Goal: Transaction & Acquisition: Purchase product/service

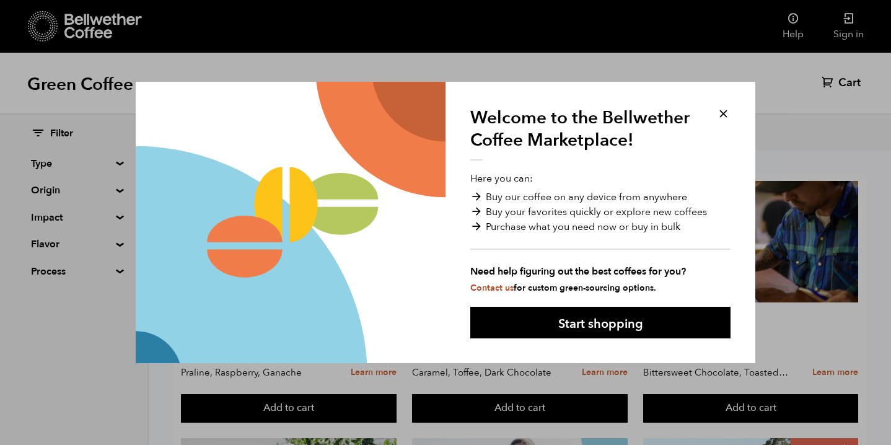
click at [724, 111] on button at bounding box center [723, 114] width 14 height 14
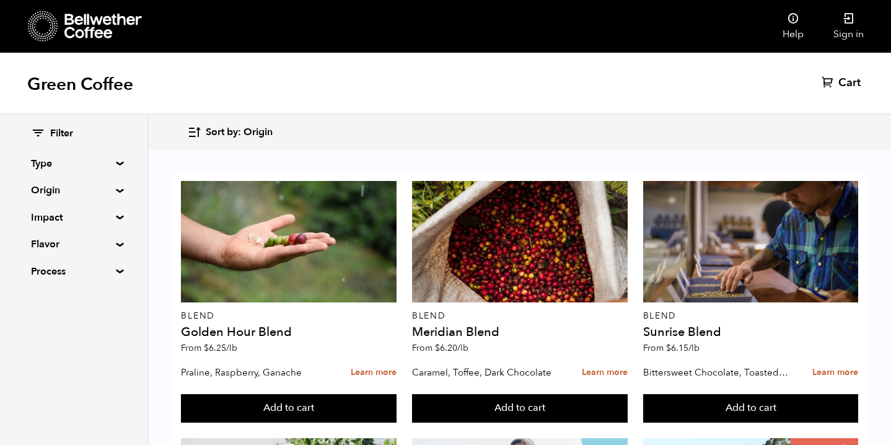
click at [116, 187] on summary "Origin" at bounding box center [74, 190] width 86 height 15
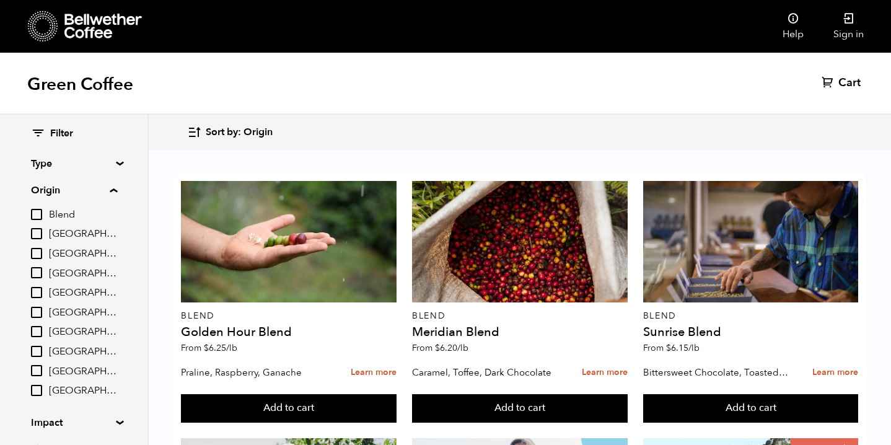
click at [37, 308] on input "[GEOGRAPHIC_DATA]" at bounding box center [36, 312] width 11 height 11
checkbox input "true"
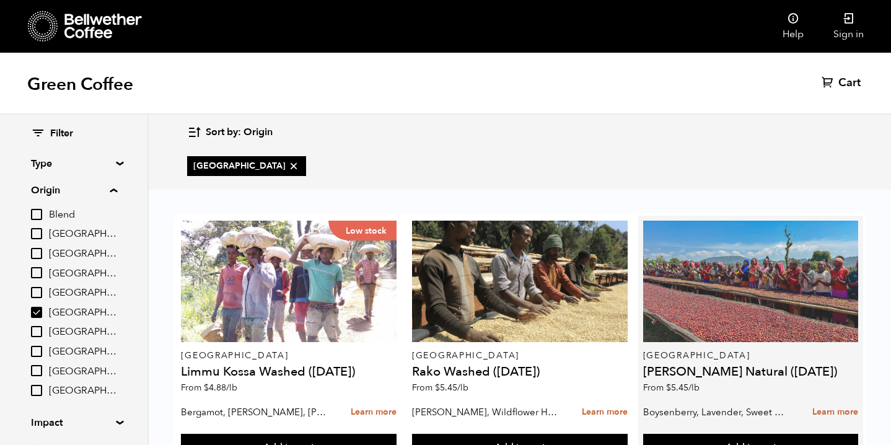
click at [687, 317] on div at bounding box center [751, 281] width 216 height 121
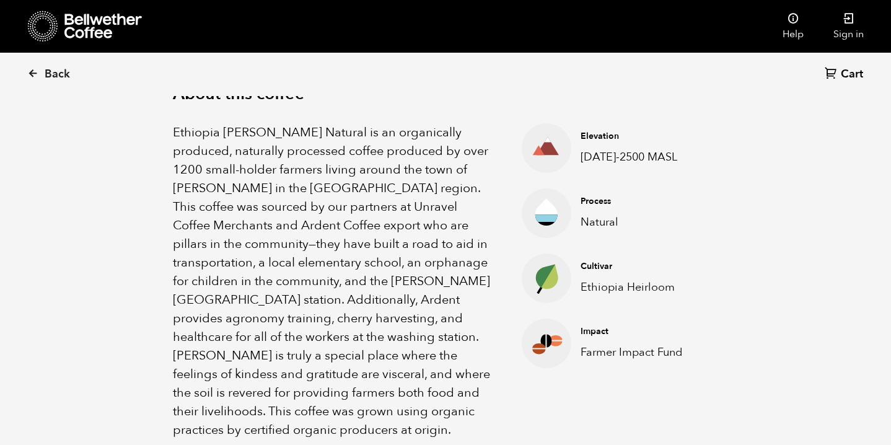
scroll to position [421, 0]
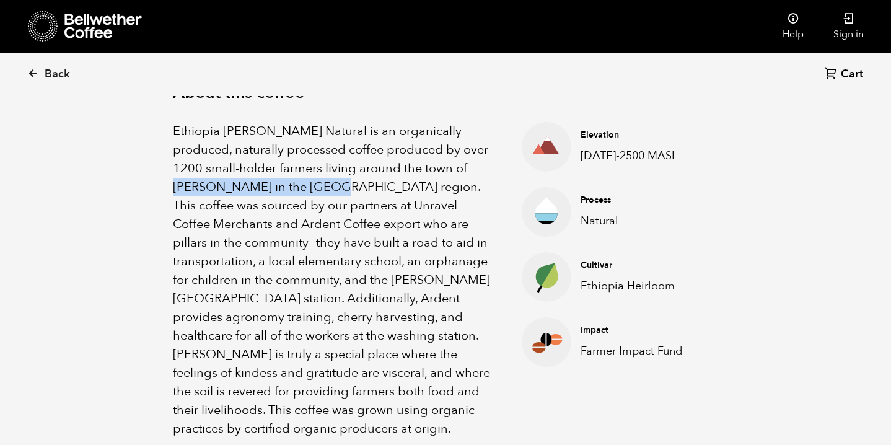
drag, startPoint x: 173, startPoint y: 182, endPoint x: 335, endPoint y: 185, distance: 161.8
click at [335, 185] on p "Ethiopia [PERSON_NAME] Natural is an organically produced, naturally processed …" at bounding box center [332, 280] width 318 height 316
click at [336, 185] on p "Ethiopia [PERSON_NAME] Natural is an organically produced, naturally processed …" at bounding box center [332, 280] width 318 height 316
